Goal: Complete application form

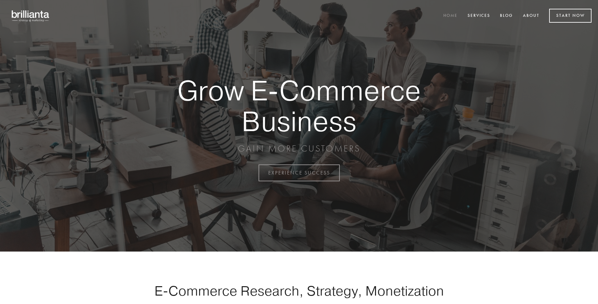
scroll to position [1697, 0]
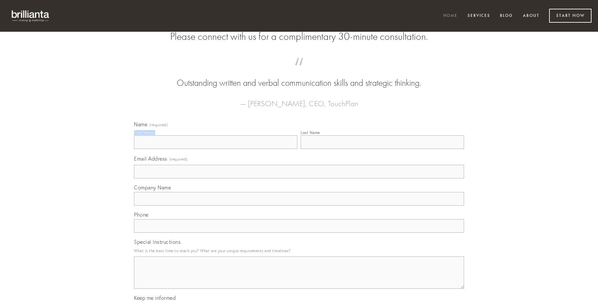
type input "[PERSON_NAME]"
click at [382, 149] on input "Last Name" at bounding box center [382, 142] width 163 height 14
type input "[PERSON_NAME]"
click at [299, 178] on input "Email Address (required)" at bounding box center [299, 172] width 330 height 14
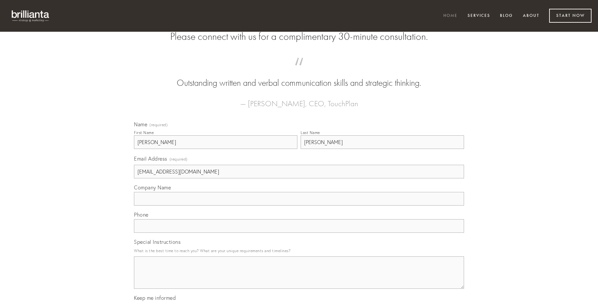
type input "[EMAIL_ADDRESS][DOMAIN_NAME]"
click at [299, 206] on input "Company Name" at bounding box center [299, 199] width 330 height 14
type input "dolorem"
click at [299, 233] on input "text" at bounding box center [299, 226] width 330 height 14
click at [299, 278] on textarea "Special Instructions" at bounding box center [299, 272] width 330 height 32
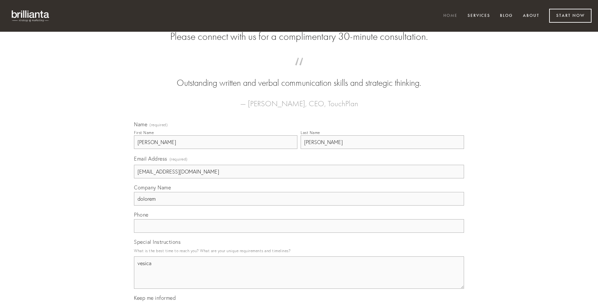
type textarea "vesica"
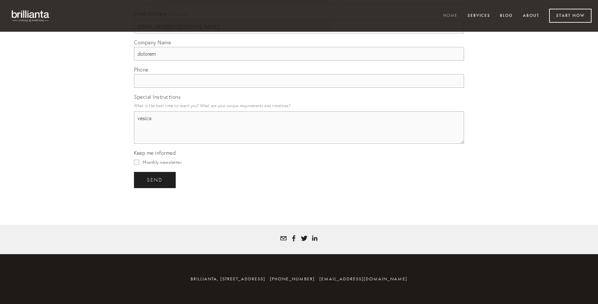
click at [155, 180] on span "send" at bounding box center [155, 180] width 16 height 6
